Goal: Information Seeking & Learning: Find specific page/section

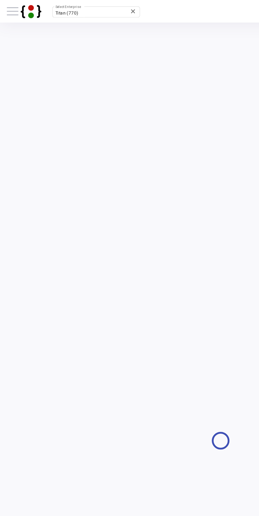
click at [7, 6] on span at bounding box center [7, 6] width 7 height 1
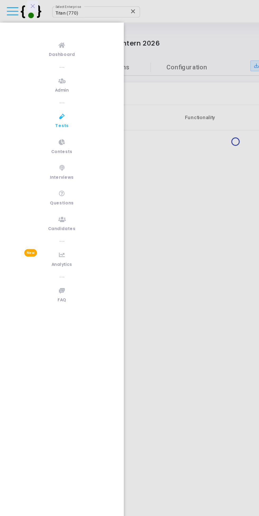
click at [41, 69] on link "Tests" at bounding box center [36, 71] width 73 height 15
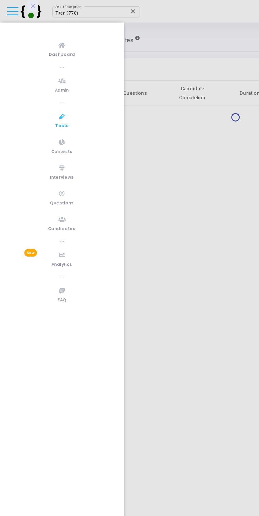
click at [52, 7] on div at bounding box center [129, 258] width 259 height 516
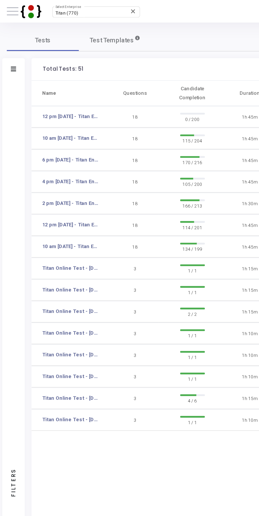
click at [53, 8] on div "Titan (770)" at bounding box center [54, 7] width 43 height 3
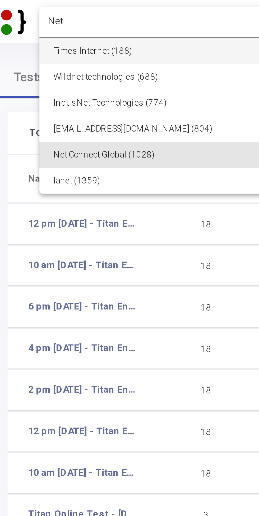
type input "Net"
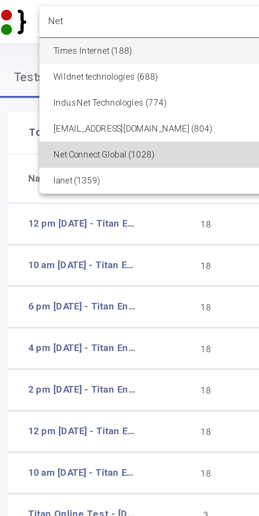
click at [59, 48] on span "Net Connect Global (1028)" at bounding box center [65, 47] width 64 height 8
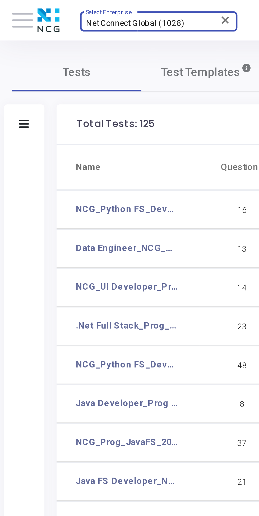
click at [8, 7] on span at bounding box center [7, 6] width 7 height 1
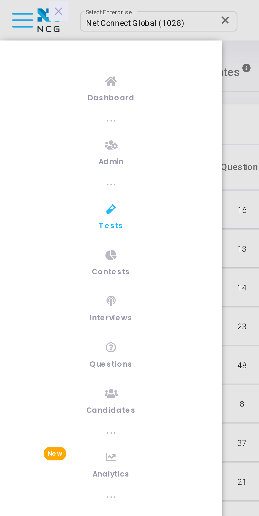
scroll to position [33, 0]
click at [38, 124] on link "Candidates" at bounding box center [36, 131] width 73 height 15
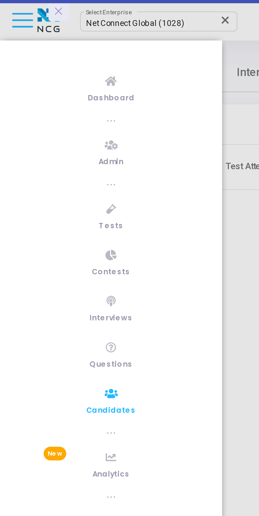
click at [18, 4] on icon at bounding box center [19, 4] width 4 height 0
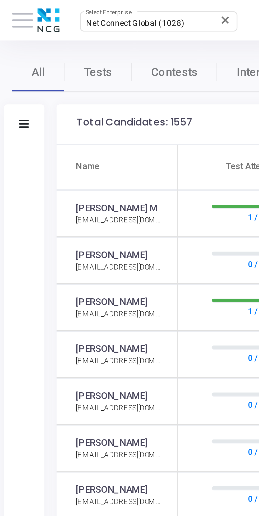
click at [9, 42] on icon at bounding box center [7, 40] width 3 height 3
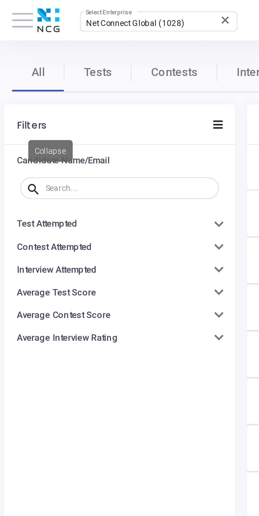
click at [38, 62] on input "text" at bounding box center [42, 61] width 55 height 3
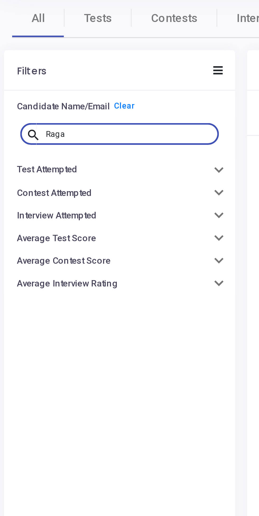
click at [71, 41] on icon at bounding box center [71, 40] width 3 height 3
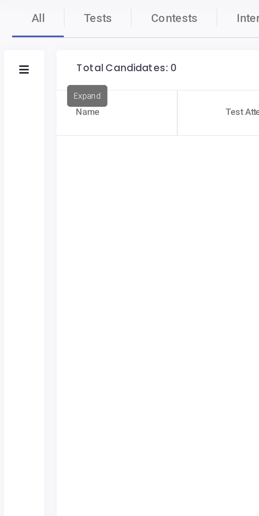
click at [9, 42] on icon at bounding box center [7, 40] width 3 height 3
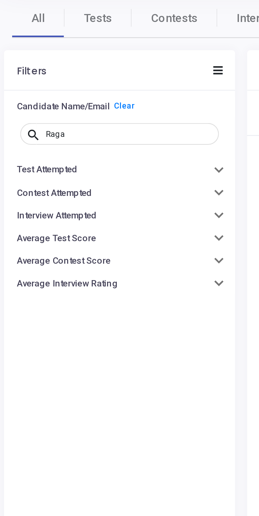
click at [33, 62] on input "Raga" at bounding box center [42, 61] width 55 height 3
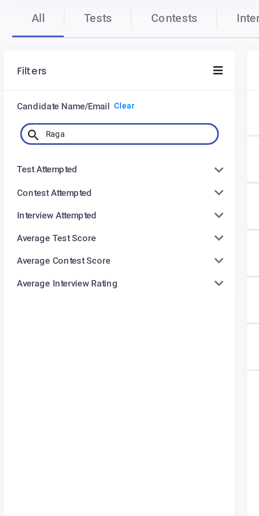
scroll to position [2, 2]
click at [33, 61] on input "Raga" at bounding box center [42, 61] width 55 height 3
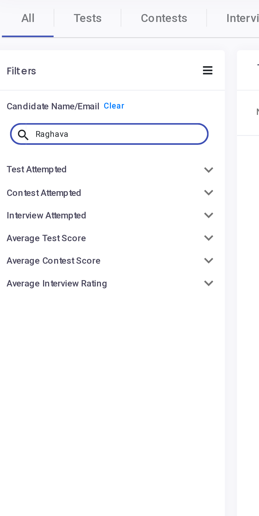
click at [16, 61] on input "Raghava" at bounding box center [42, 61] width 55 height 3
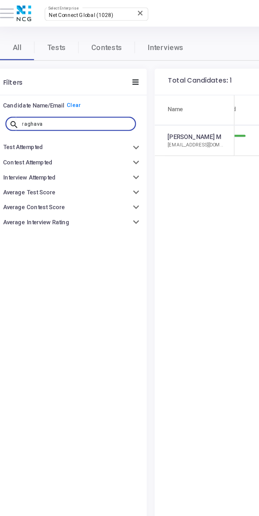
scroll to position [2, 2]
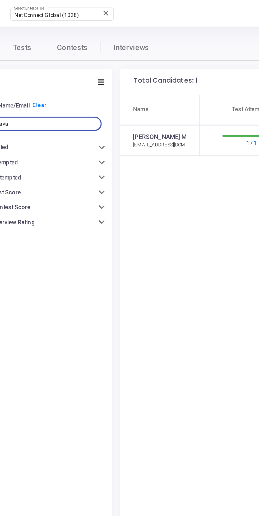
type input "raghava"
click at [101, 68] on link "[PERSON_NAME] M" at bounding box center [100, 68] width 27 height 5
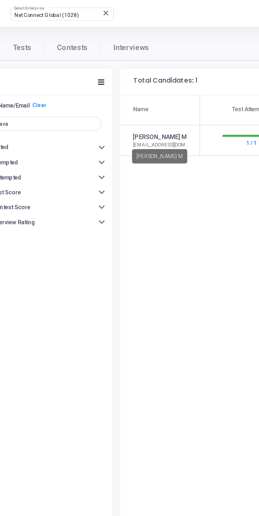
click at [102, 68] on link "[PERSON_NAME] M" at bounding box center [100, 68] width 27 height 5
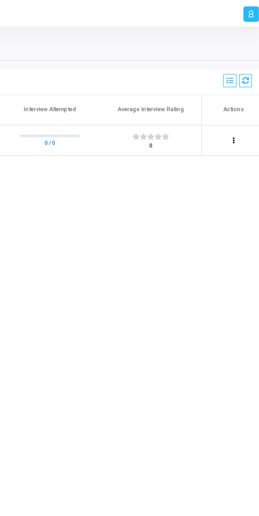
click at [242, 70] on icon at bounding box center [242, 70] width 1 height 2
click at [226, 110] on div at bounding box center [129, 258] width 259 height 516
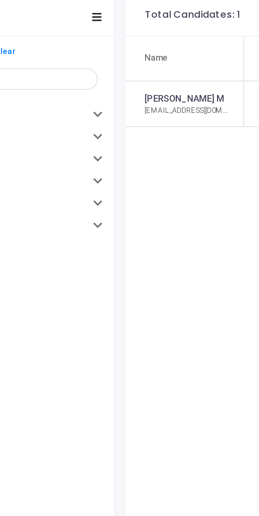
click at [100, 68] on link "[PERSON_NAME] M" at bounding box center [100, 68] width 27 height 5
click at [104, 90] on div "Name Test Attempted Average Test Score Contest Attempted Average Contest Score …" at bounding box center [169, 266] width 177 height 438
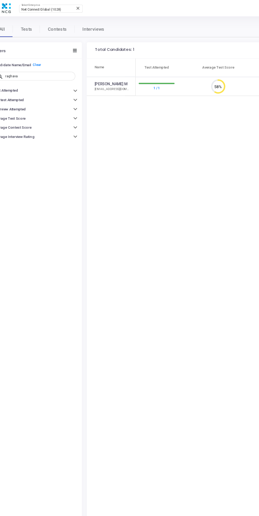
scroll to position [0, 0]
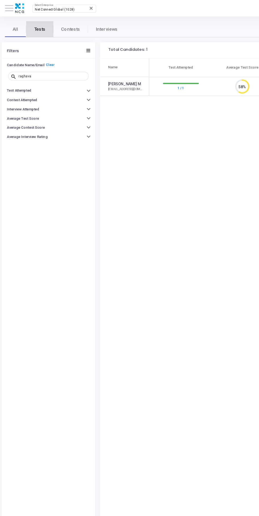
click at [38, 23] on link "Tests" at bounding box center [32, 23] width 22 height 13
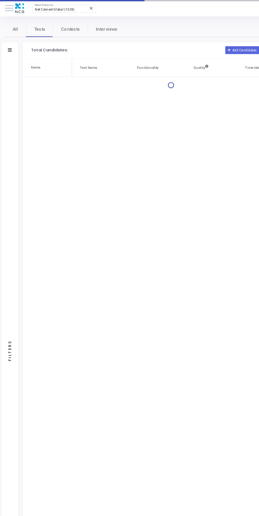
click at [8, 41] on icon at bounding box center [7, 40] width 3 height 3
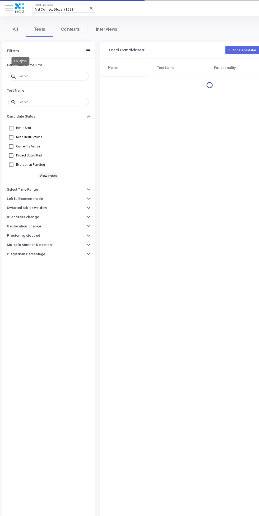
click at [41, 61] on input "text" at bounding box center [42, 61] width 55 height 3
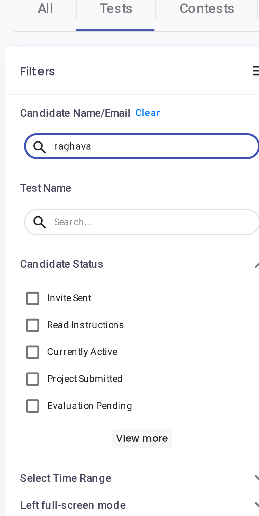
type input "raghava"
click at [68, 40] on div "Filters" at bounding box center [39, 40] width 76 height 13
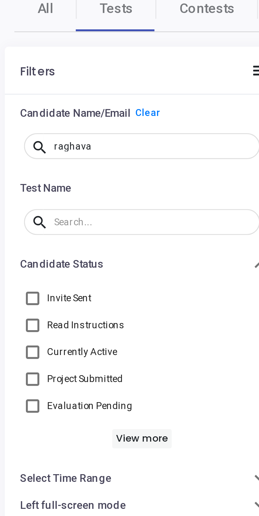
click at [70, 41] on icon at bounding box center [71, 40] width 3 height 3
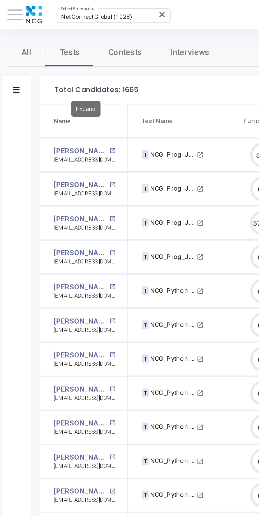
scroll to position [11, 14]
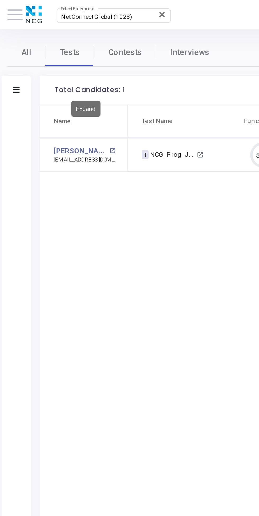
click at [51, 69] on mat-icon "open_in_new" at bounding box center [51, 68] width 3 height 3
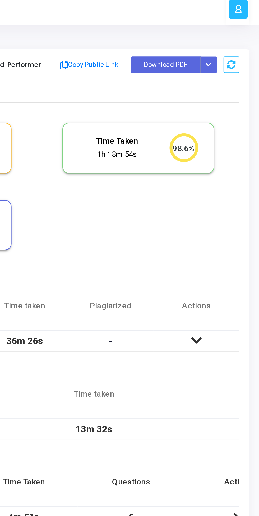
click at [239, 29] on icon "Button group with nested dropdown" at bounding box center [239, 29] width 2 height 2
click at [222, 40] on button "Regenerate PDF" at bounding box center [223, 39] width 37 height 8
